Goal: Information Seeking & Learning: Learn about a topic

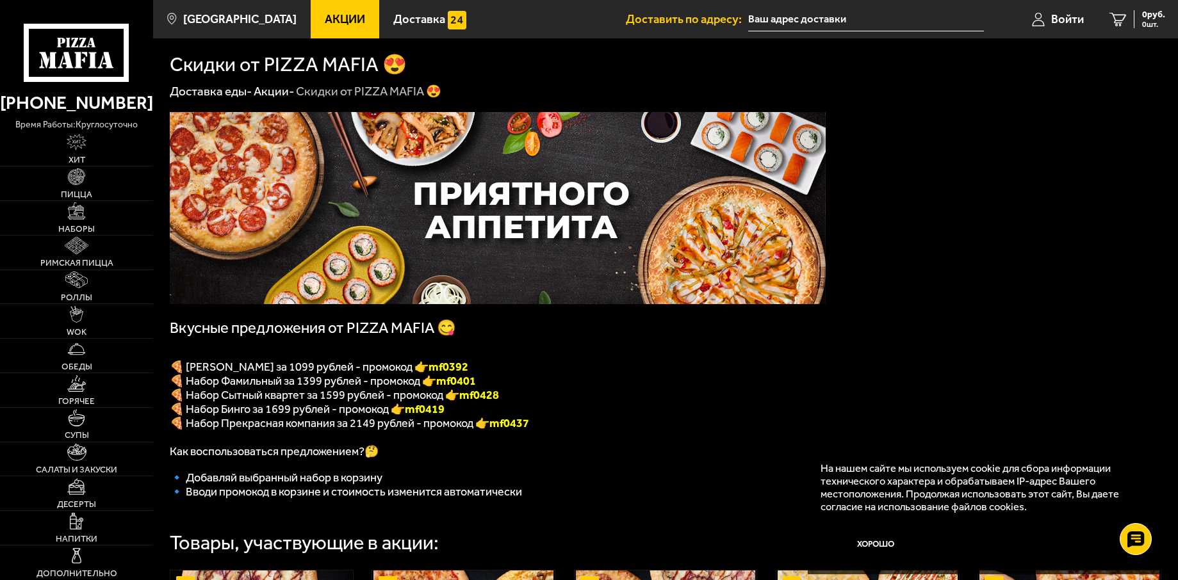
click at [279, 90] on link "Акции -" at bounding box center [274, 91] width 40 height 15
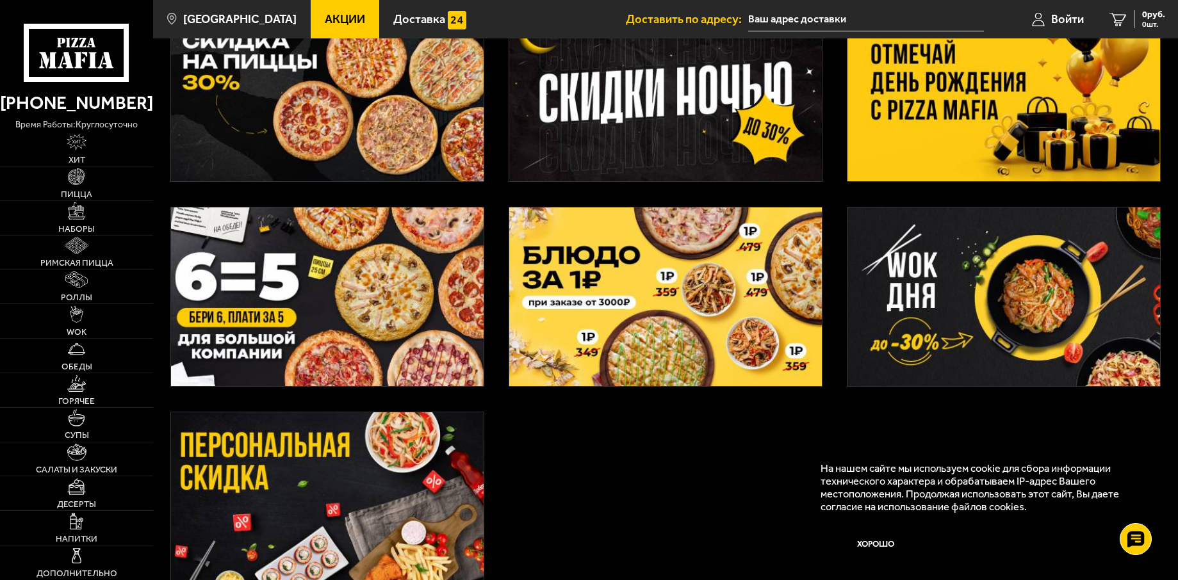
scroll to position [448, 0]
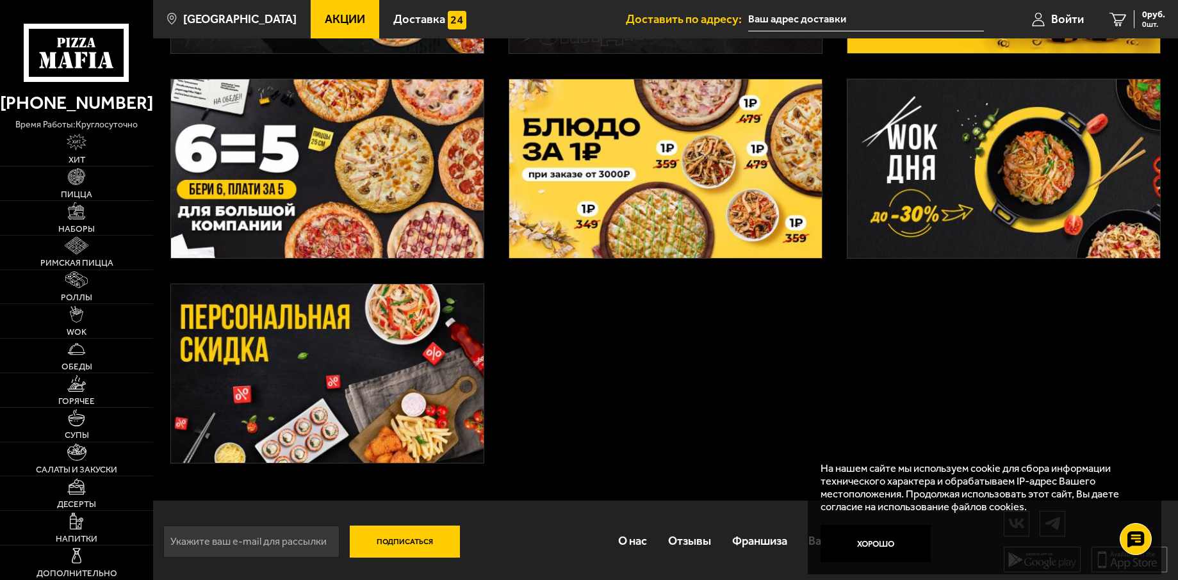
click at [400, 327] on img at bounding box center [327, 373] width 313 height 179
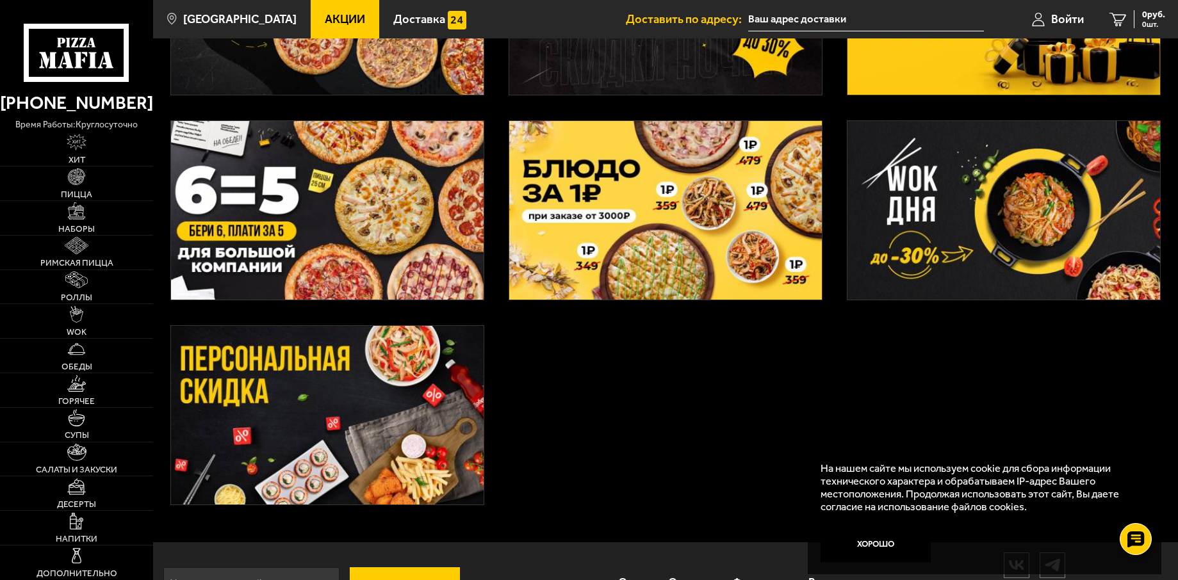
scroll to position [320, 0]
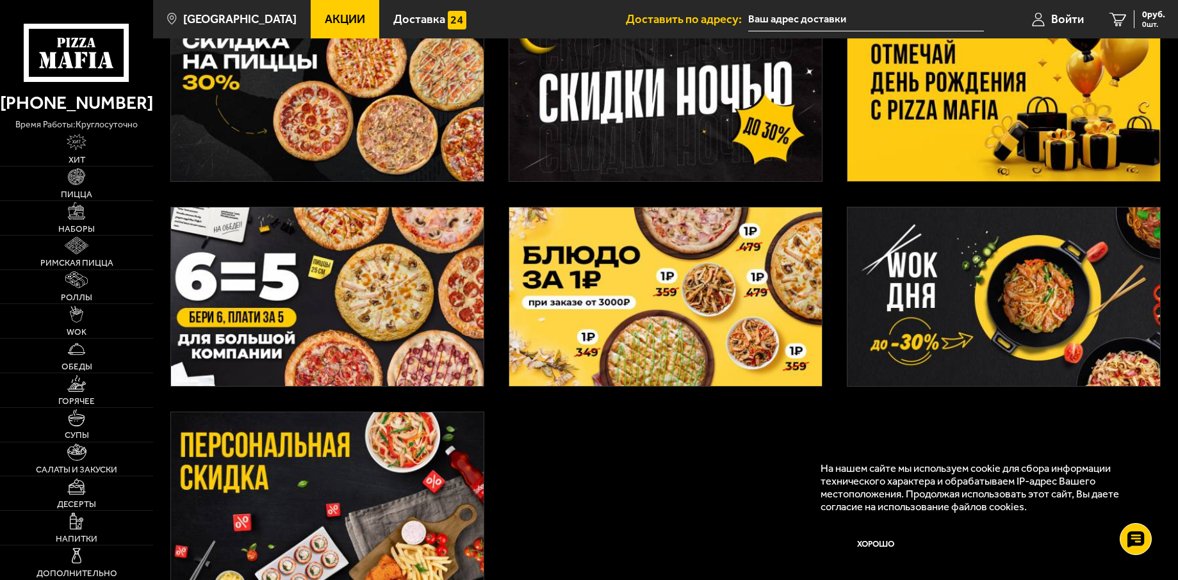
click at [402, 292] on img at bounding box center [327, 297] width 313 height 179
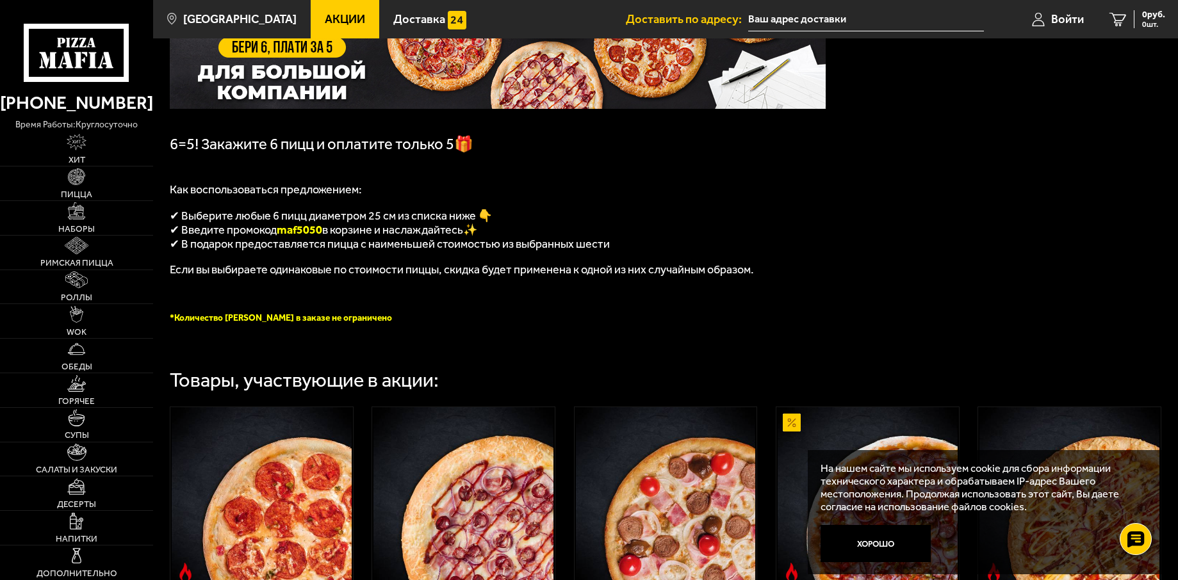
scroll to position [64, 0]
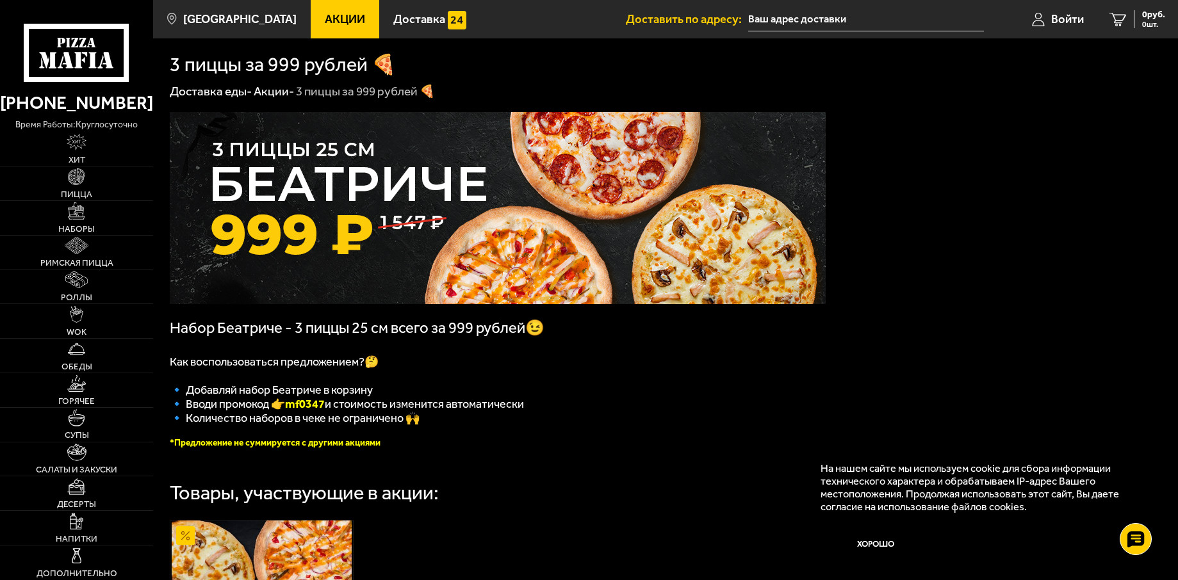
scroll to position [64, 0]
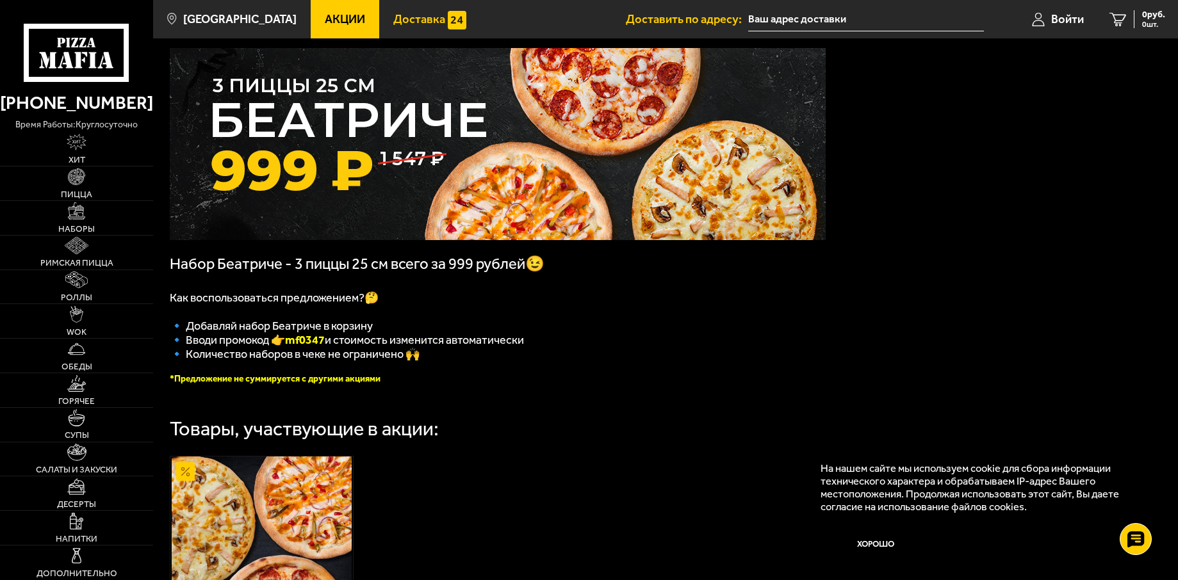
click at [404, 23] on span "Доставка" at bounding box center [419, 19] width 52 height 12
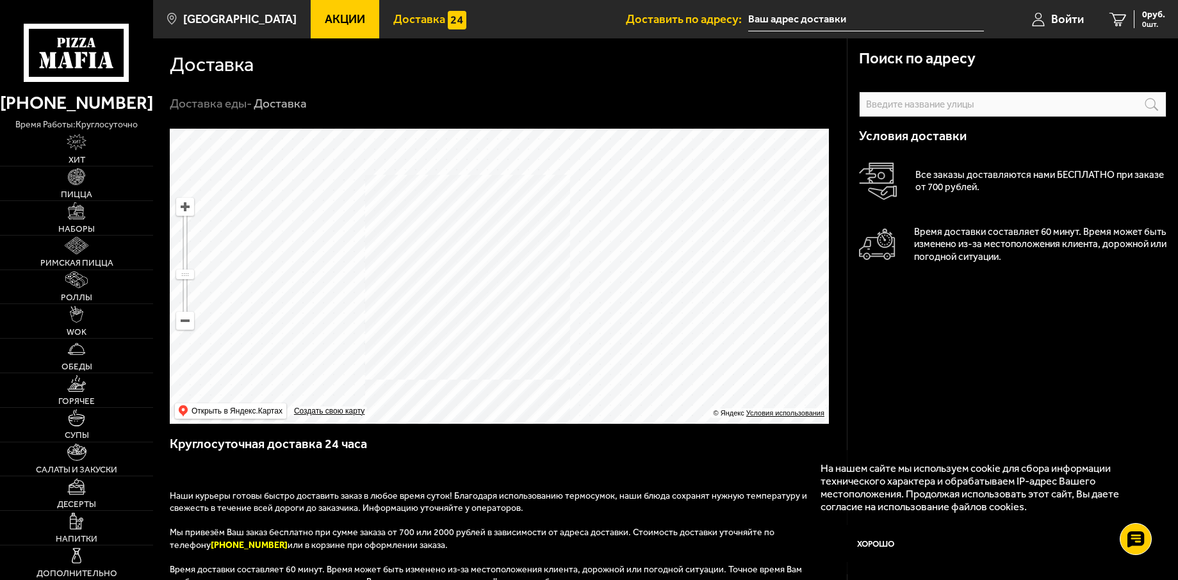
click at [66, 104] on link "[PHONE_NUMBER]" at bounding box center [76, 103] width 153 height 30
click at [79, 188] on link "Пицца" at bounding box center [76, 184] width 153 height 34
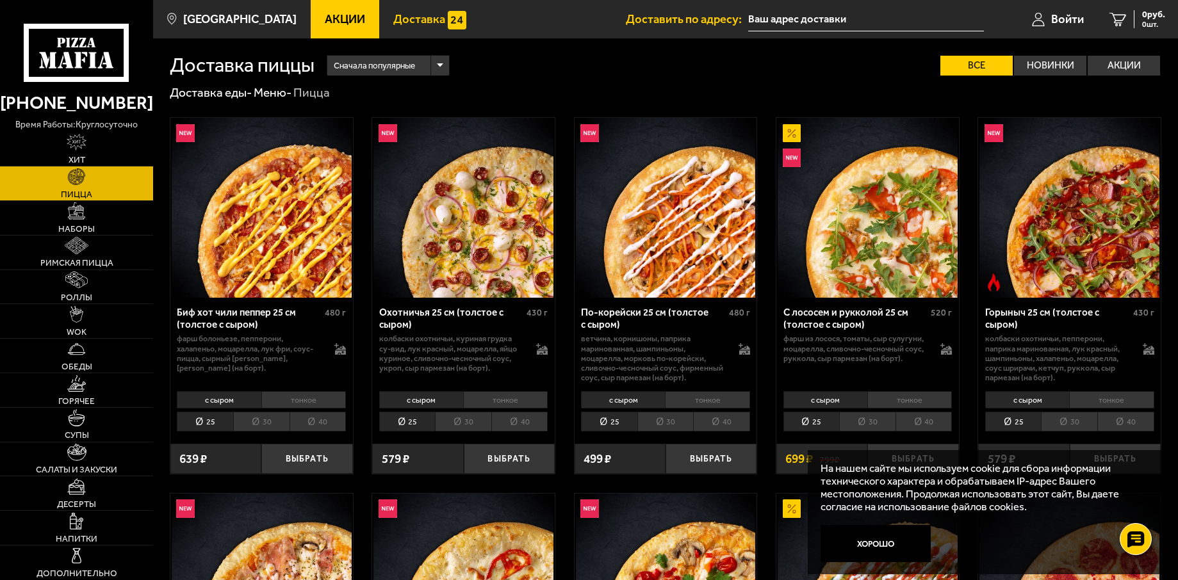
click at [398, 23] on span "Доставка" at bounding box center [419, 19] width 52 height 12
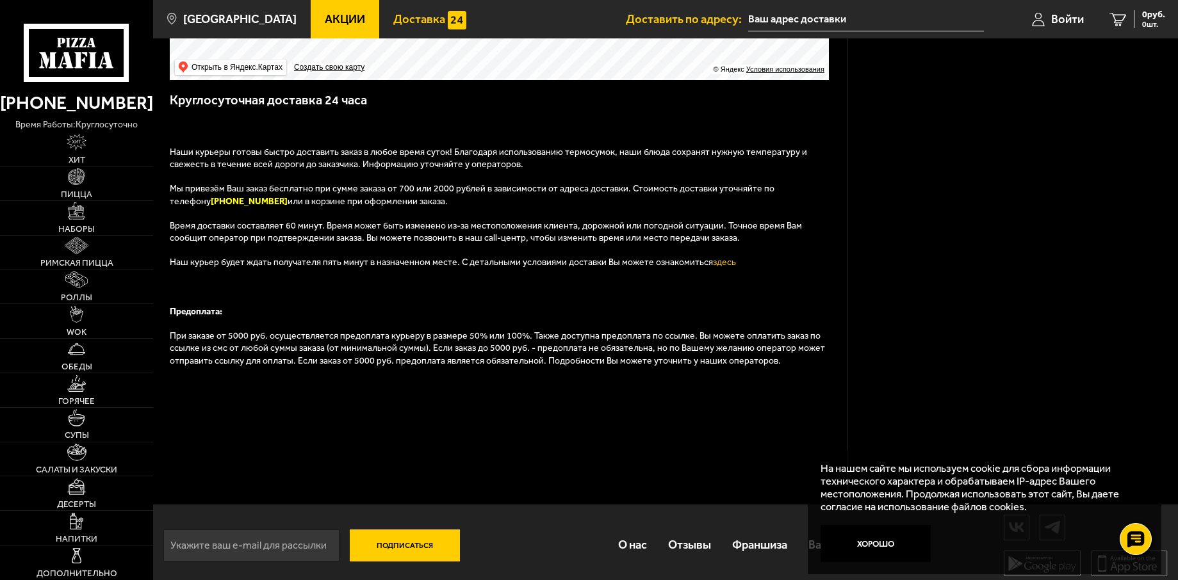
scroll to position [352, 0]
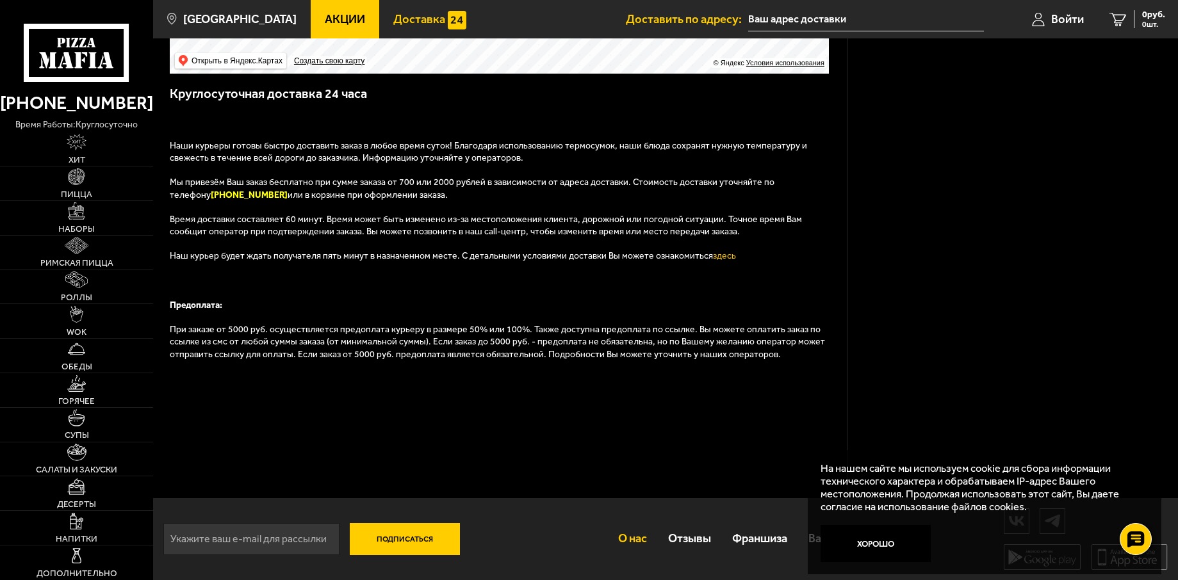
click at [632, 539] on link "О нас" at bounding box center [633, 539] width 50 height 40
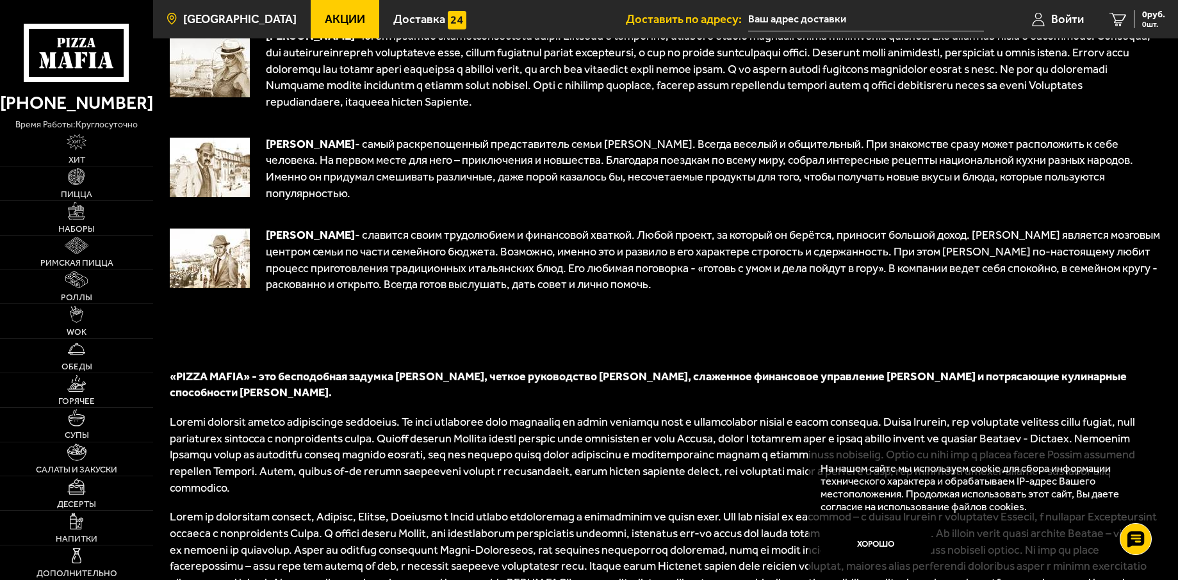
scroll to position [237, 0]
